Goal: Task Accomplishment & Management: Manage account settings

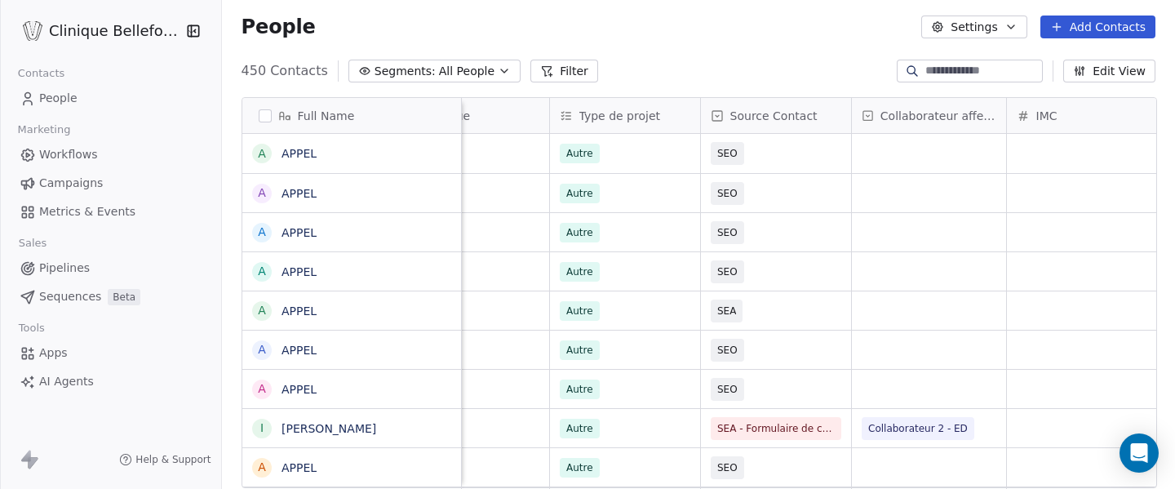
scroll to position [430, 954]
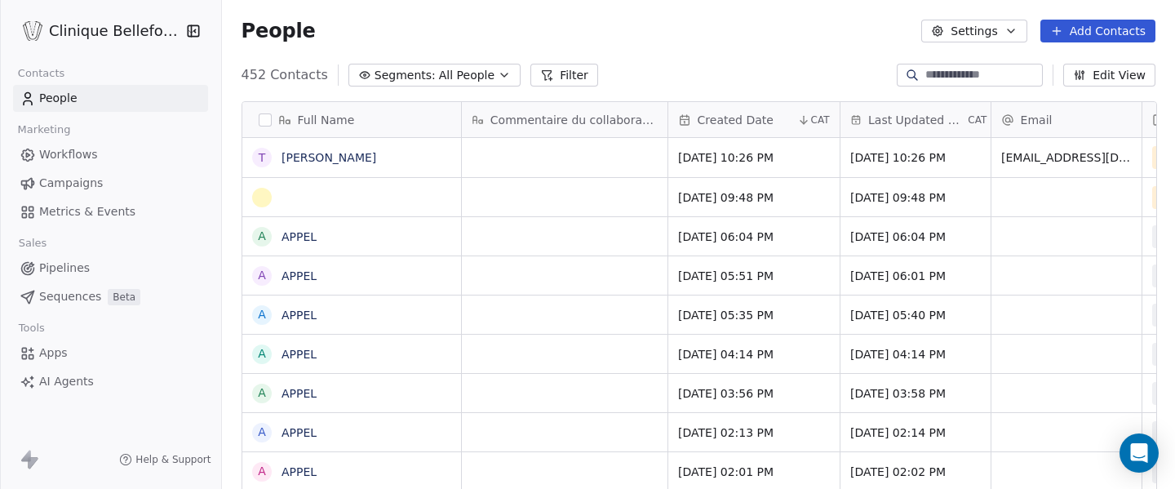
scroll to position [430, 954]
